Goal: Communication & Community: Ask a question

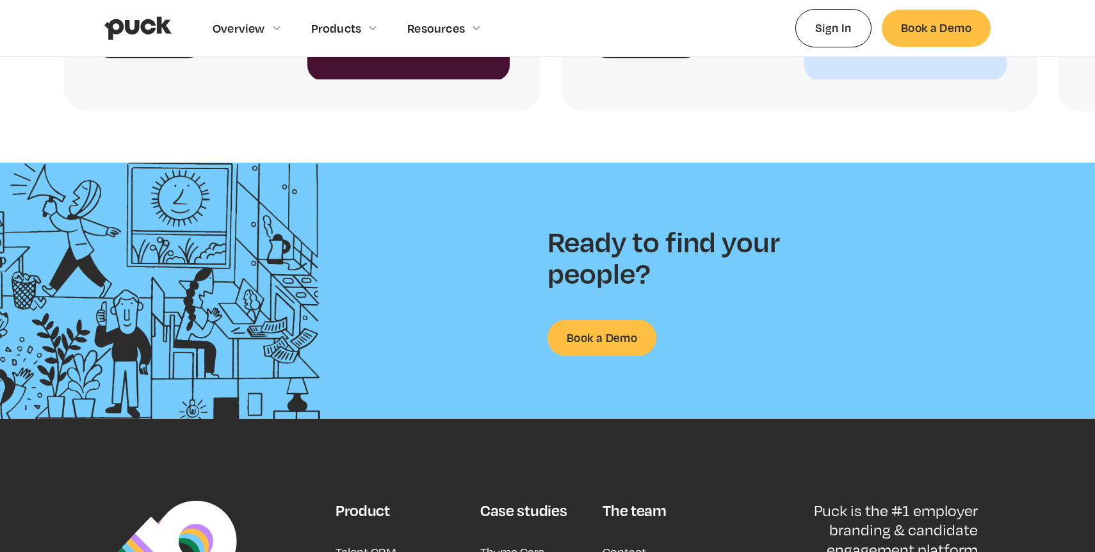
scroll to position [3358, 0]
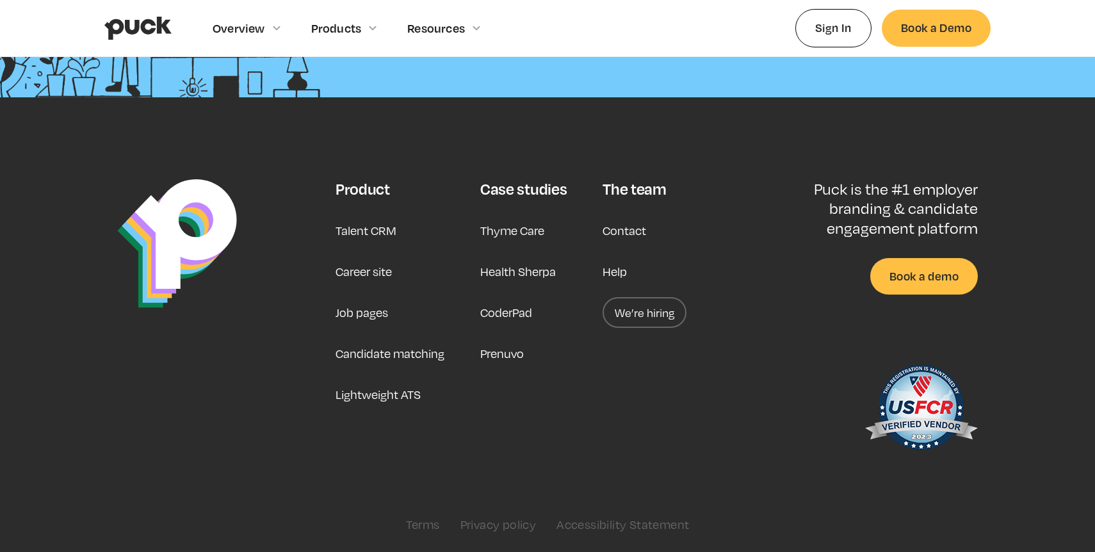
click at [623, 229] on link "Contact" at bounding box center [624, 230] width 44 height 31
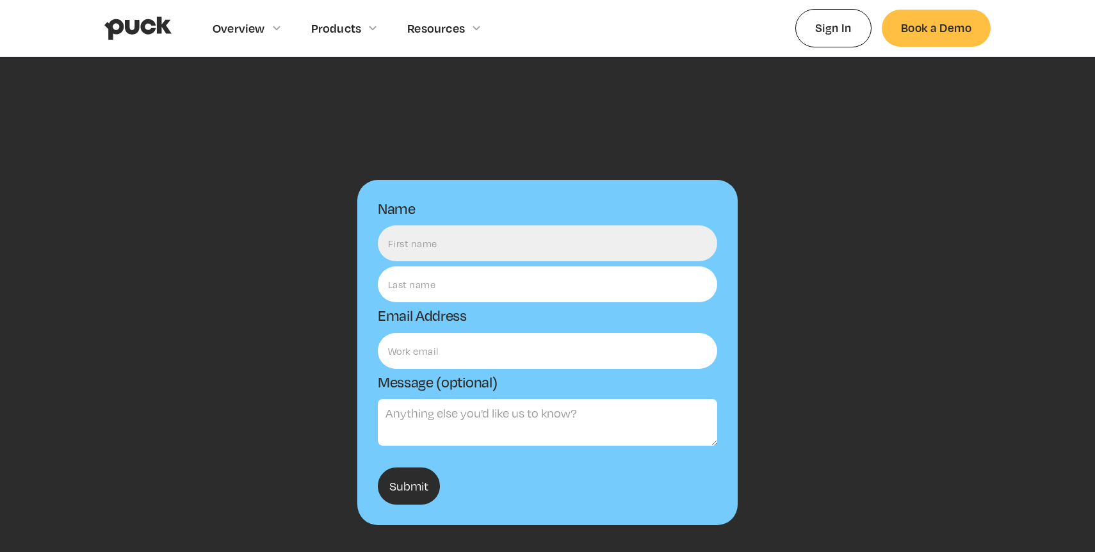
click at [582, 242] on input "Name" at bounding box center [547, 243] width 339 height 36
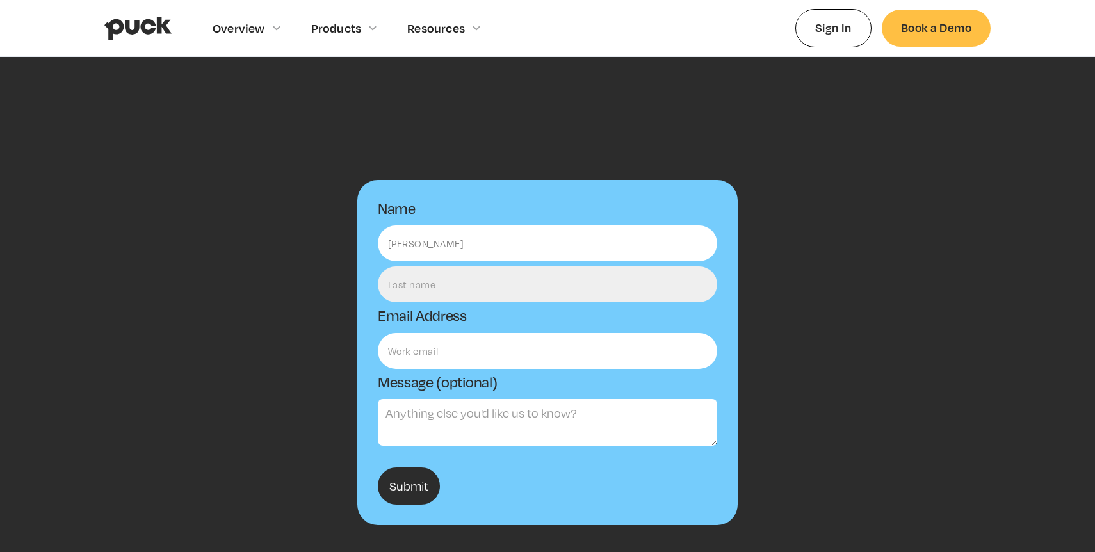
click at [472, 281] on input "Email Form" at bounding box center [547, 284] width 339 height 36
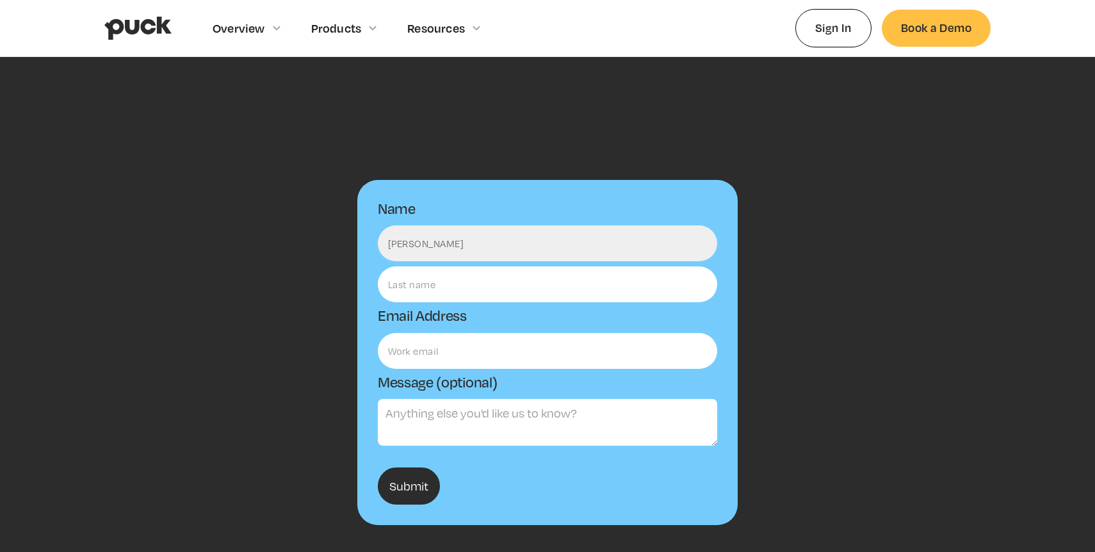
drag, startPoint x: 478, startPoint y: 249, endPoint x: 423, endPoint y: 246, distance: 55.1
click at [423, 246] on input "[PERSON_NAME]" at bounding box center [547, 243] width 339 height 36
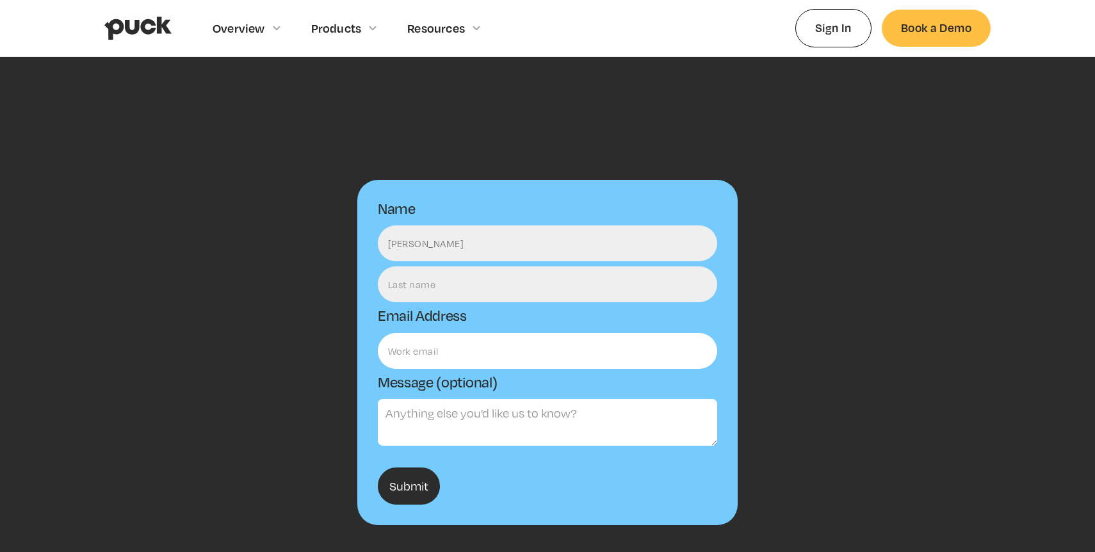
type input "[PERSON_NAME]"
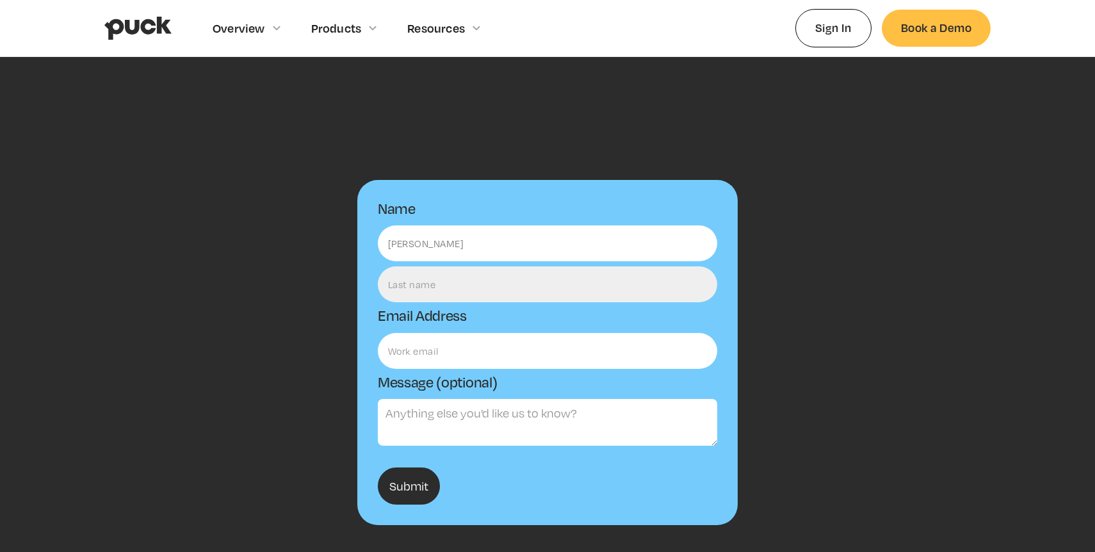
click at [401, 284] on input "Email Form" at bounding box center [547, 284] width 339 height 36
paste input "[PERSON_NAME]"
type input "[PERSON_NAME]"
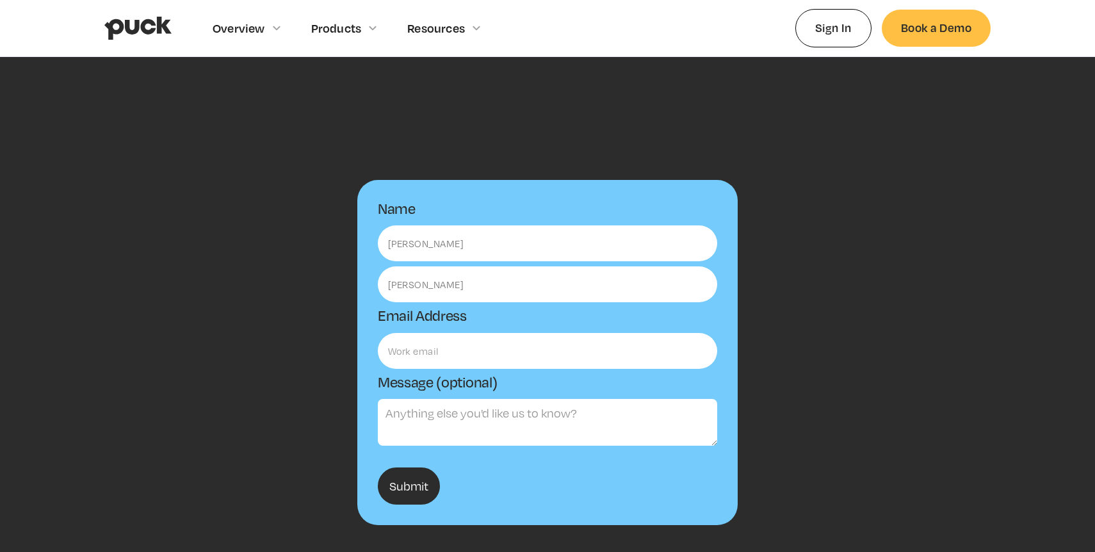
click at [414, 373] on form "Name [PERSON_NAME] Email Address Message (optional) Submit" at bounding box center [547, 352] width 380 height 345
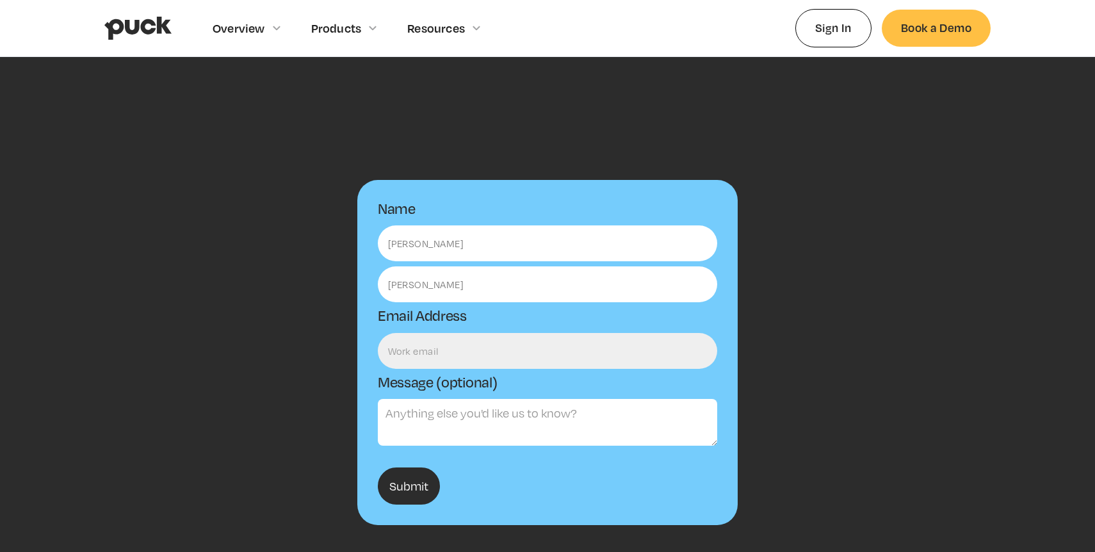
click at [420, 347] on input "Email Form" at bounding box center [547, 351] width 339 height 36
type input "[PERSON_NAME][EMAIL_ADDRESS][PERSON_NAME][DOMAIN_NAME]"
click at [476, 428] on textarea "Message (optional)" at bounding box center [547, 422] width 339 height 47
click at [542, 419] on textarea "Message (optional)" at bounding box center [547, 422] width 339 height 47
paste textarea "I’m [PERSON_NAME] from Adsy. We help brands connect with audiences through stra…"
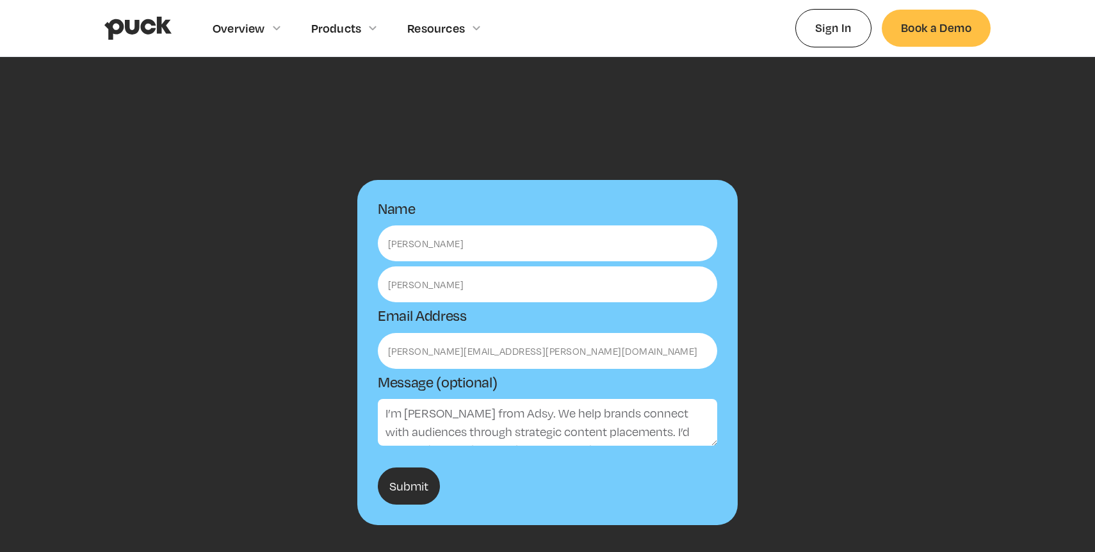
scroll to position [120, 0]
type textarea "I’m [PERSON_NAME] from Adsy. We help brands connect with audiences through stra…"
click at [387, 500] on input "Submit" at bounding box center [409, 485] width 62 height 37
type input "Please wait..."
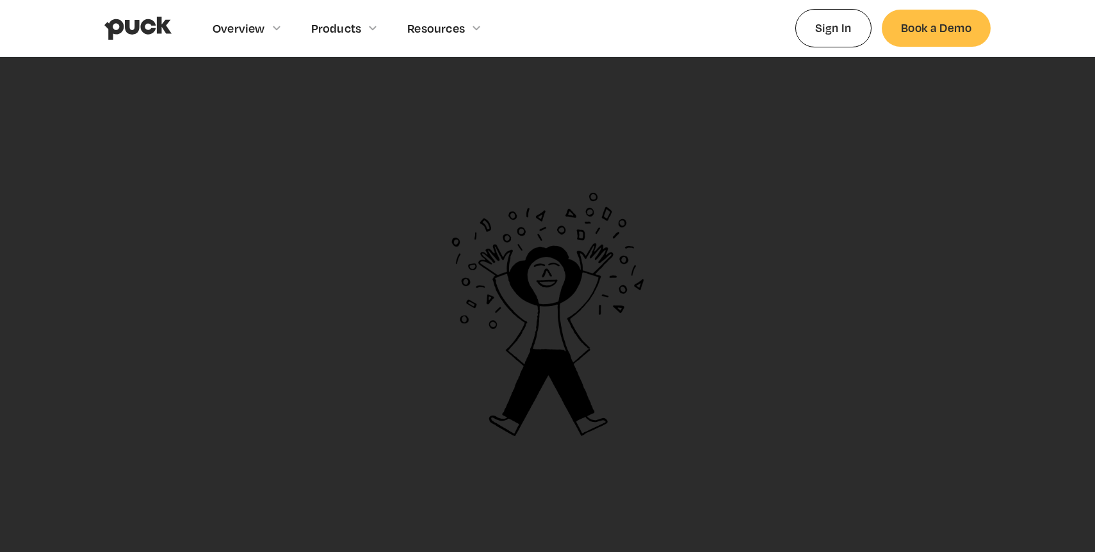
scroll to position [10, 0]
